Goal: Transaction & Acquisition: Purchase product/service

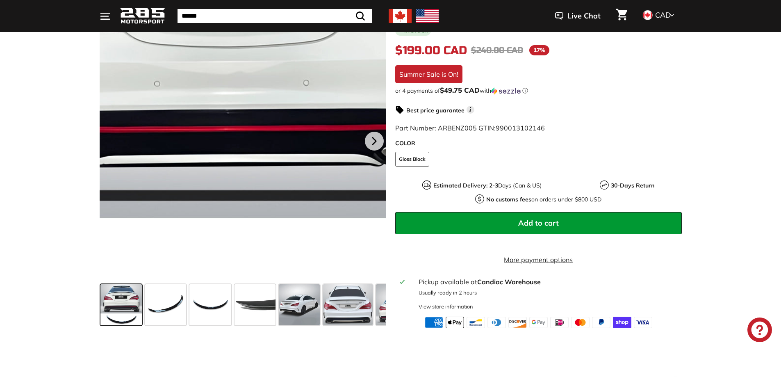
scroll to position [205, 0]
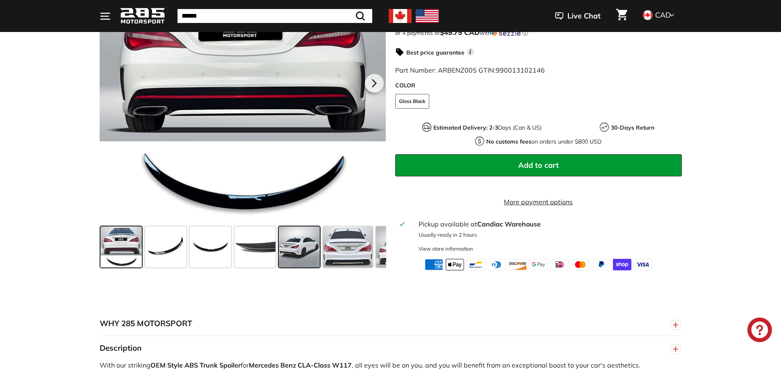
click at [283, 245] on span at bounding box center [299, 246] width 41 height 41
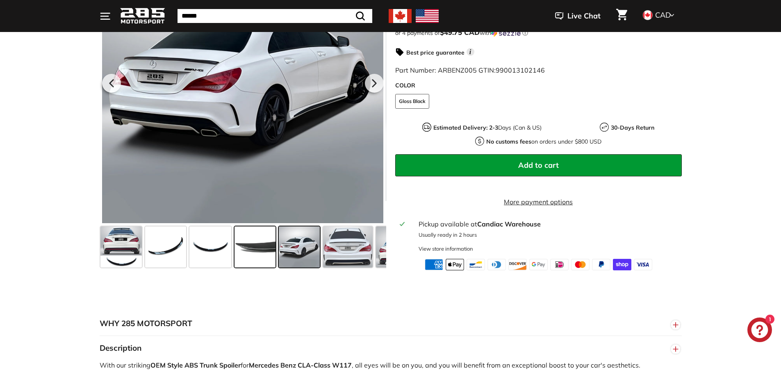
click at [252, 250] on span at bounding box center [255, 246] width 41 height 41
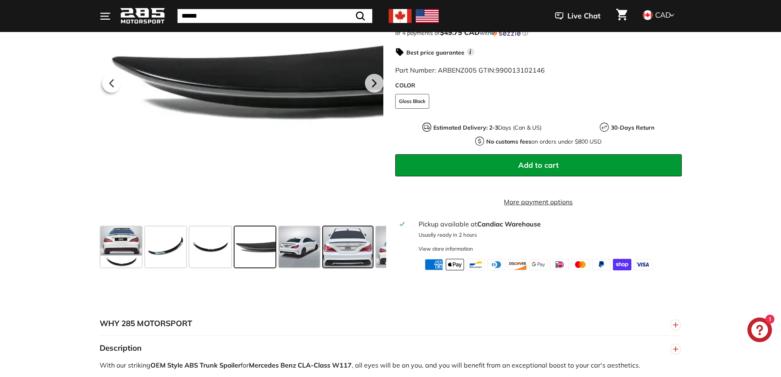
click at [356, 259] on span at bounding box center [348, 246] width 50 height 41
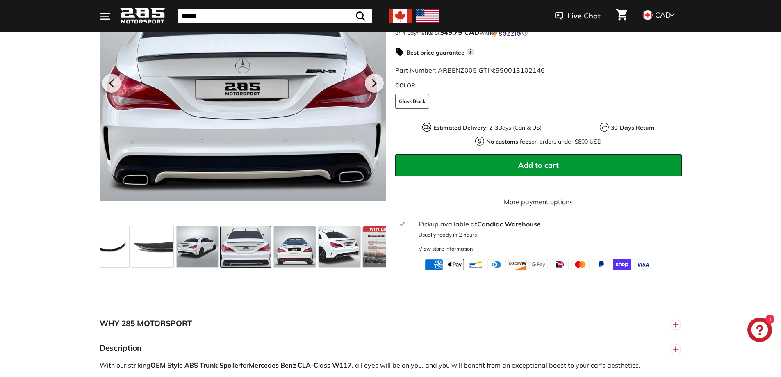
scroll to position [0, 105]
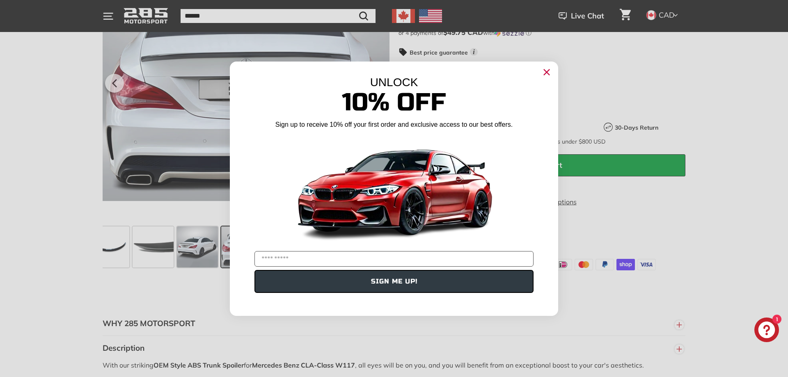
click at [553, 75] on icon "Close dialog" at bounding box center [546, 72] width 13 height 13
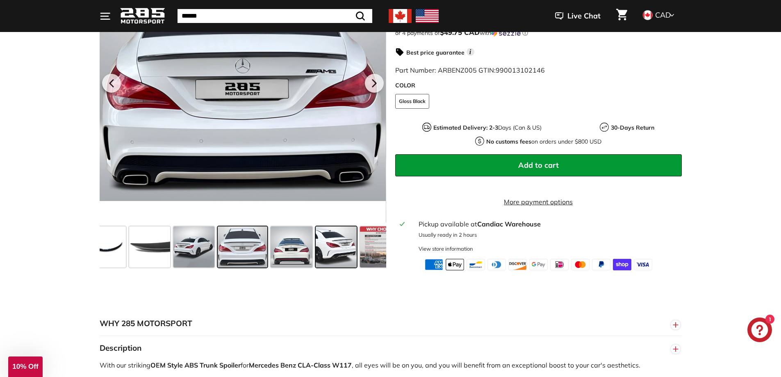
click at [336, 258] on span at bounding box center [336, 246] width 41 height 41
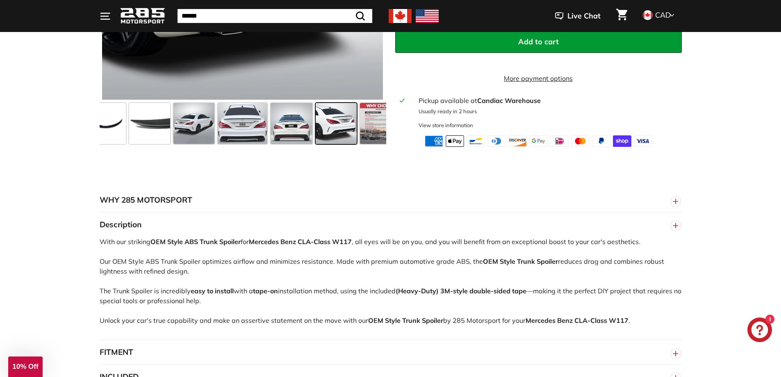
scroll to position [328, 0]
click at [236, 133] on span at bounding box center [243, 123] width 50 height 41
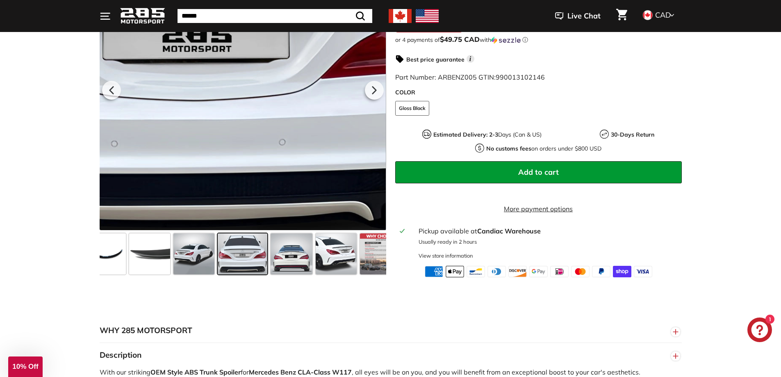
scroll to position [82, 0]
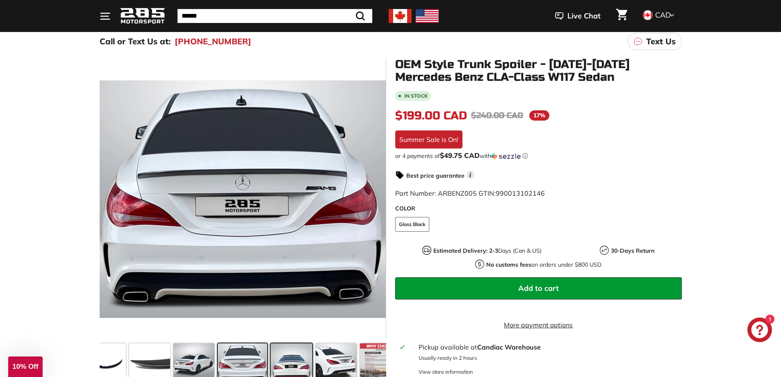
click at [286, 363] on span at bounding box center [292, 363] width 42 height 41
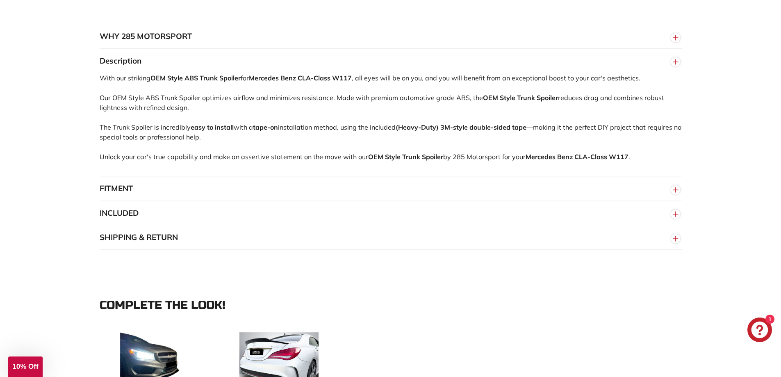
scroll to position [656, 0]
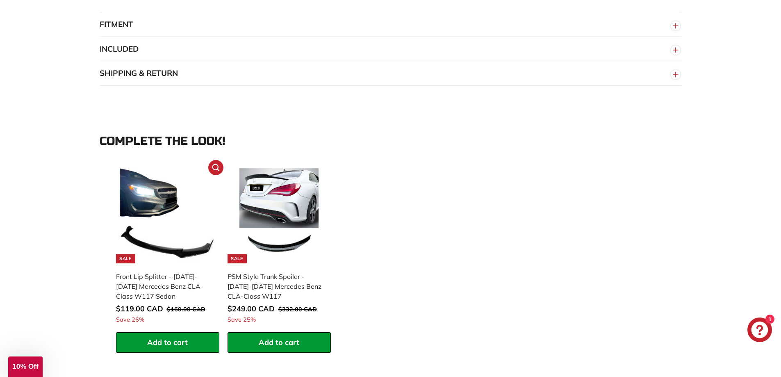
click at [157, 232] on img at bounding box center [167, 215] width 95 height 95
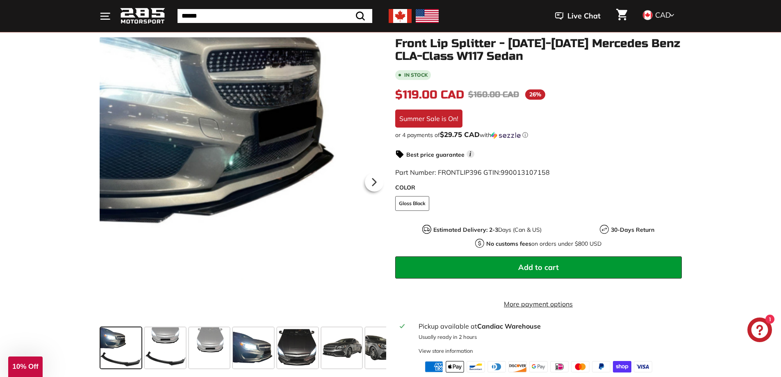
scroll to position [164, 0]
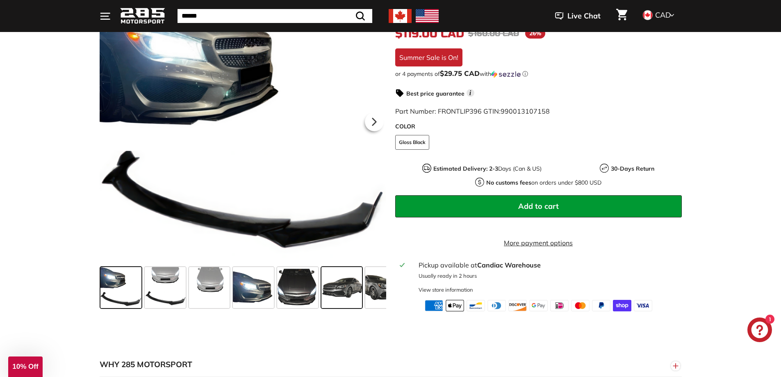
click at [337, 290] on span at bounding box center [342, 287] width 41 height 41
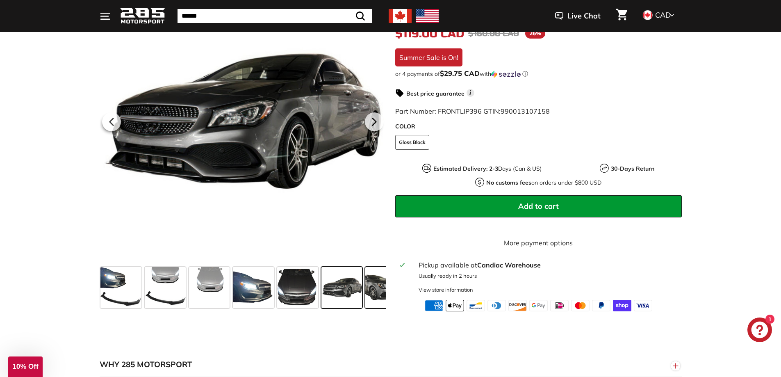
click at [381, 299] on span at bounding box center [386, 287] width 41 height 41
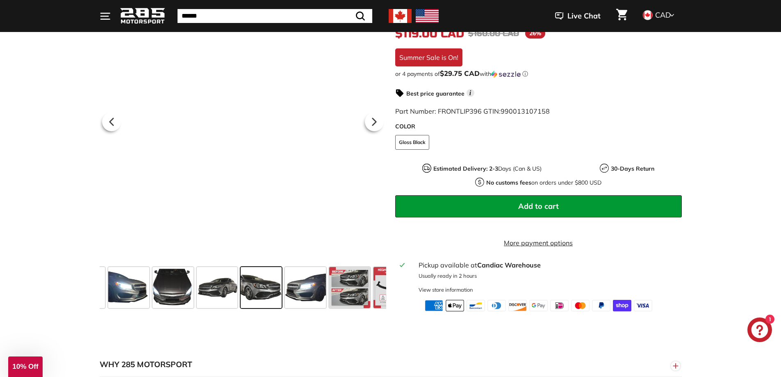
scroll to position [0, 144]
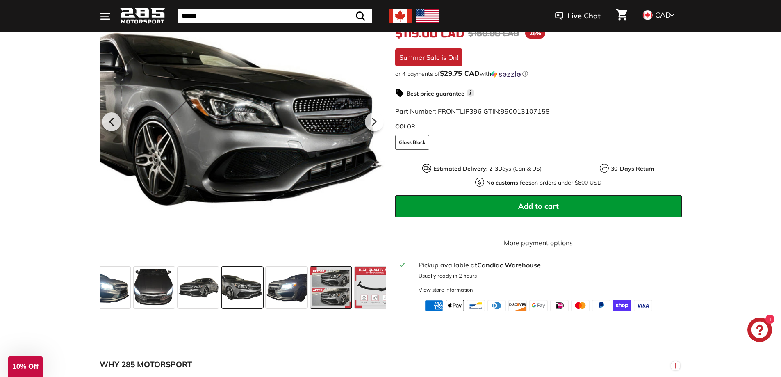
click at [338, 295] on span at bounding box center [331, 287] width 41 height 41
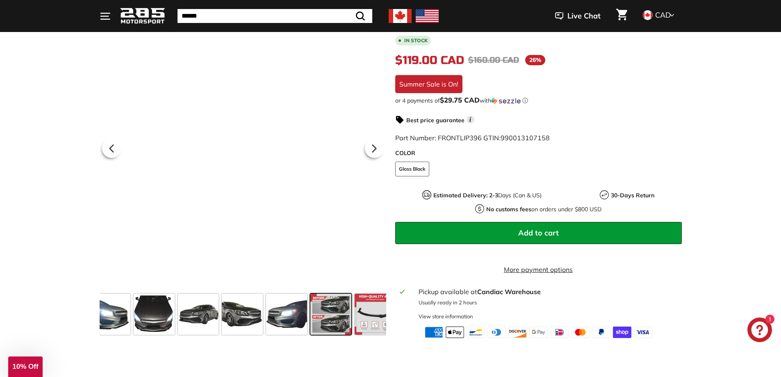
scroll to position [123, 0]
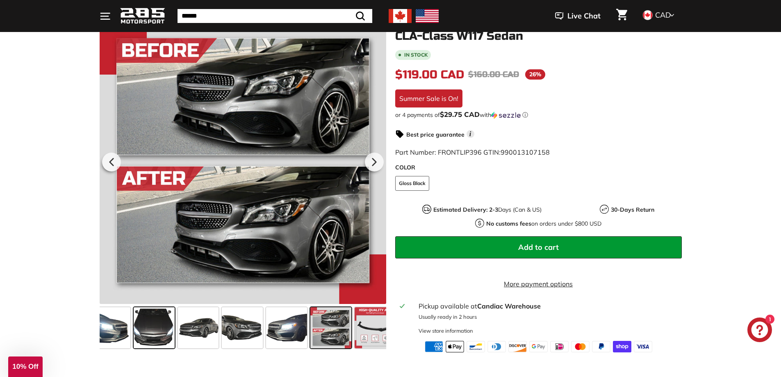
drag, startPoint x: 347, startPoint y: 320, endPoint x: 147, endPoint y: 313, distance: 200.8
click at [147, 313] on div at bounding box center [243, 328] width 287 height 48
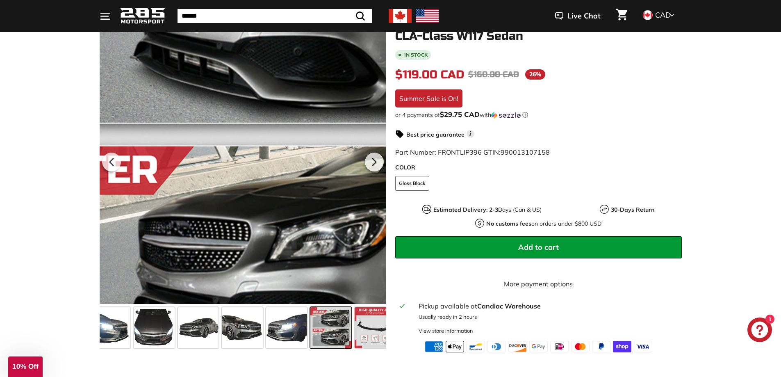
click at [213, 187] on div at bounding box center [243, 160] width 287 height 287
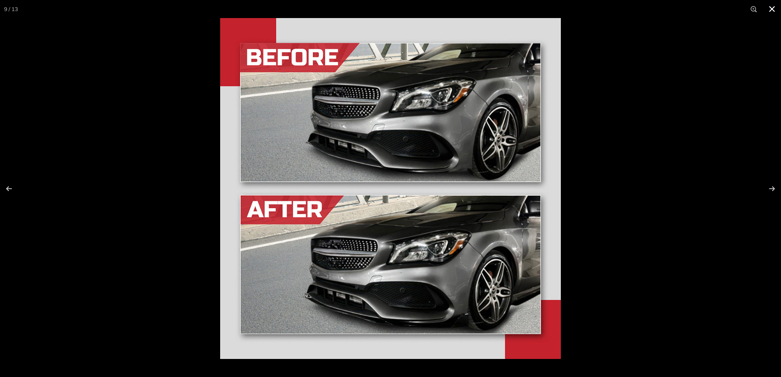
click at [770, 5] on button at bounding box center [772, 9] width 18 height 18
